Goal: Navigation & Orientation: Understand site structure

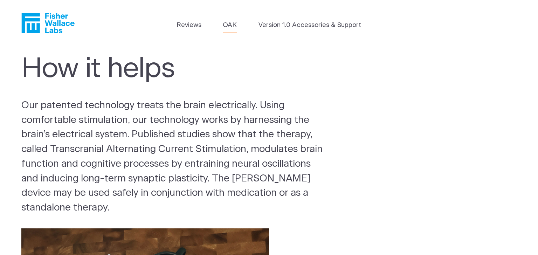
click at [225, 24] on link "OAK" at bounding box center [230, 25] width 14 height 10
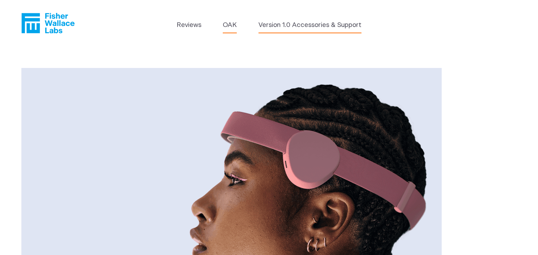
click at [271, 26] on link "Version 1.0 Accessories & Support" at bounding box center [310, 25] width 103 height 10
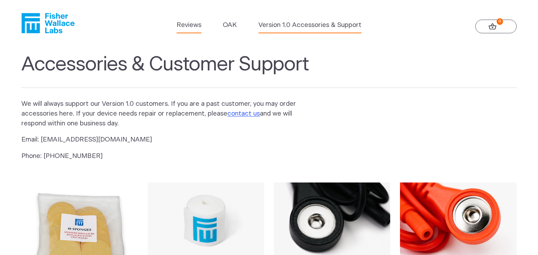
click at [186, 24] on link "Reviews" at bounding box center [189, 25] width 25 height 10
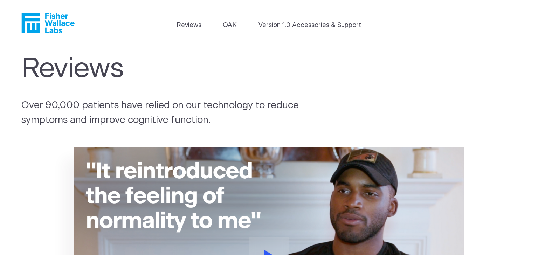
click at [53, 23] on icon "Fisher Wallace" at bounding box center [51, 23] width 48 height 20
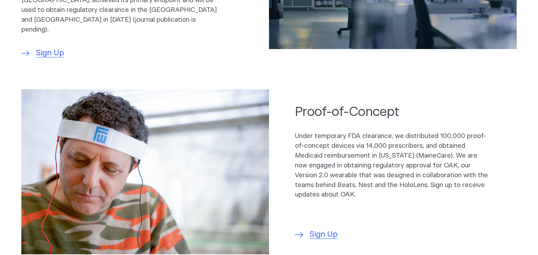
scroll to position [481, 0]
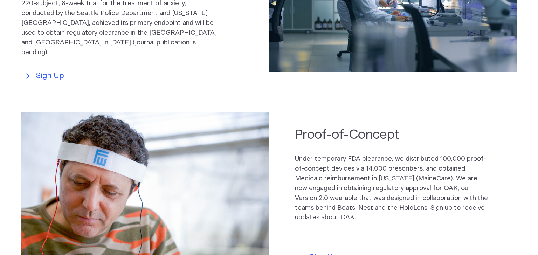
scroll to position [436, 0]
